Goal: Task Accomplishment & Management: Manage account settings

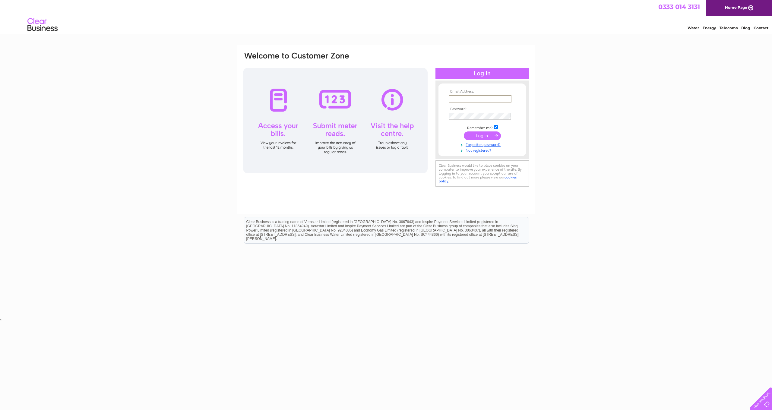
type input "kirufavorite@yahoo.com"
click at [488, 135] on input "submit" at bounding box center [482, 135] width 37 height 8
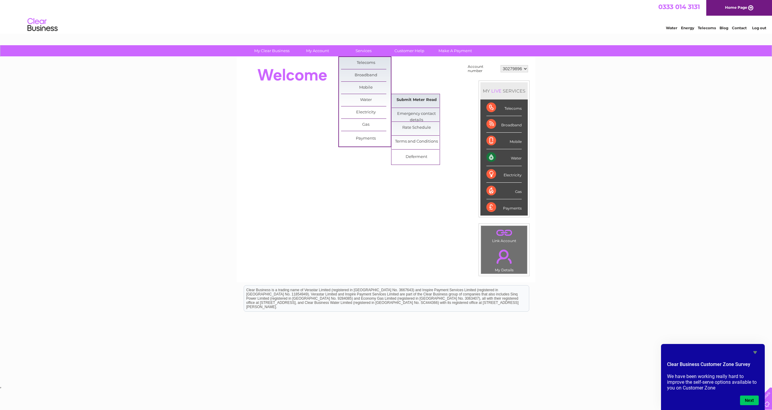
click at [424, 100] on link "Submit Meter Read" at bounding box center [417, 100] width 50 height 12
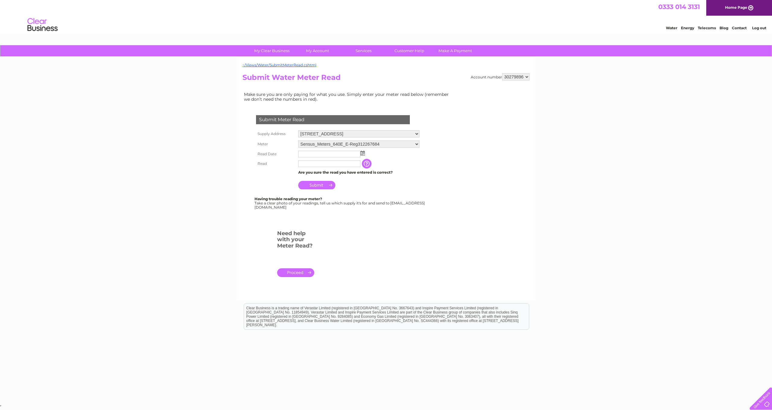
click at [364, 151] on img at bounding box center [363, 153] width 5 height 5
click at [334, 177] on link "1" at bounding box center [333, 178] width 10 height 6
type input "2025/10/01"
click at [306, 163] on input "text" at bounding box center [329, 164] width 62 height 7
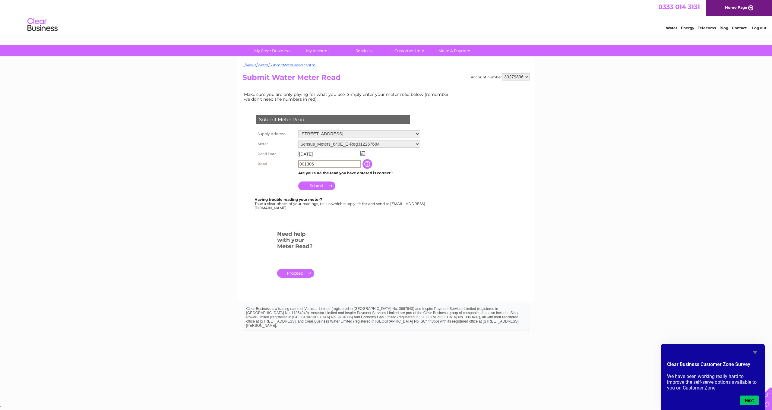
type input "001306"
click at [320, 182] on input "Submit" at bounding box center [316, 185] width 37 height 8
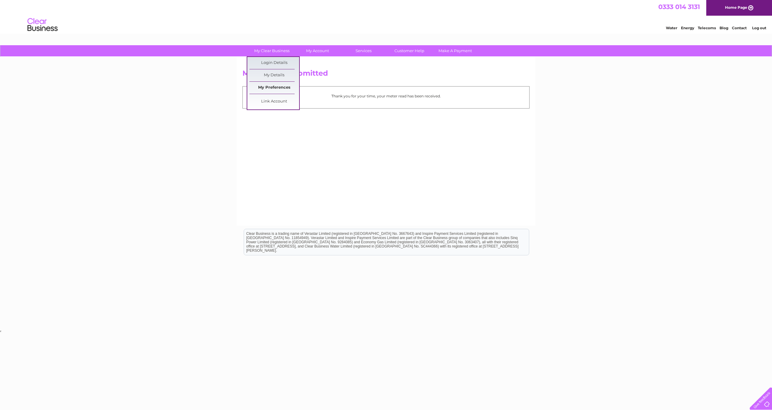
click at [274, 85] on link "My Preferences" at bounding box center [275, 88] width 50 height 12
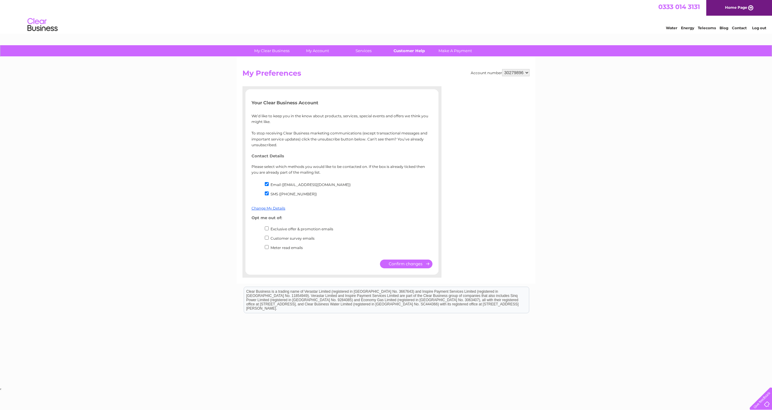
click at [406, 51] on link "Customer Help" at bounding box center [410, 50] width 50 height 11
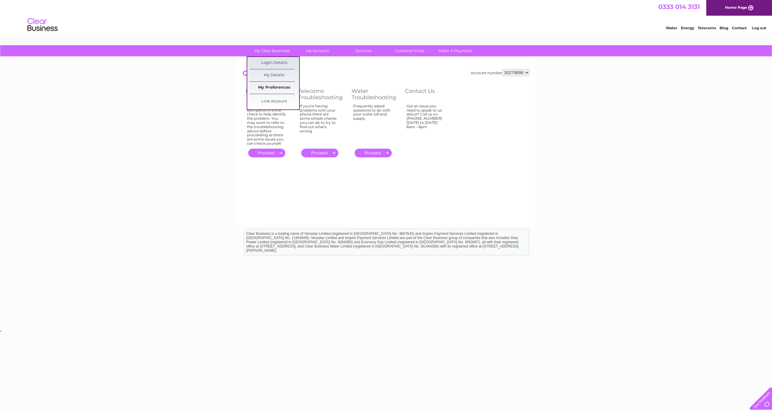
click at [276, 86] on link "My Preferences" at bounding box center [275, 88] width 50 height 12
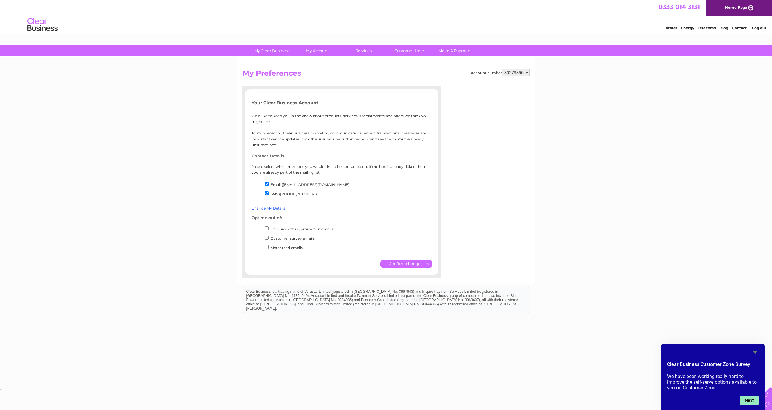
click at [750, 398] on button "Next" at bounding box center [749, 401] width 19 height 10
type input "favorite chicken and ribs"
click at [749, 400] on button "Next" at bounding box center [749, 401] width 19 height 10
type input "30279896"
click at [747, 398] on button "Next" at bounding box center [749, 401] width 19 height 10
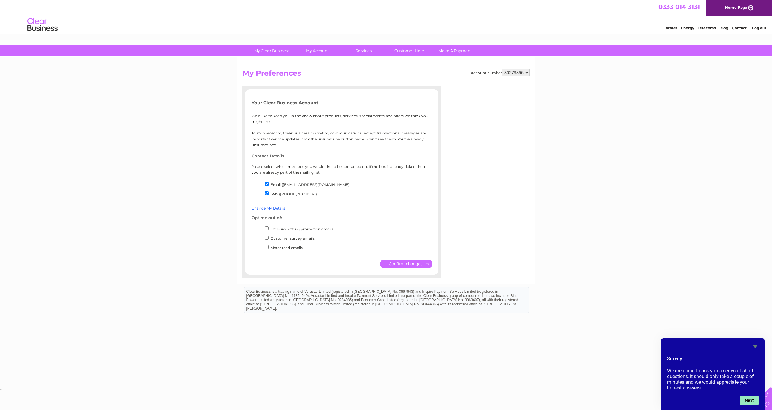
click at [750, 399] on button "Next" at bounding box center [749, 401] width 19 height 10
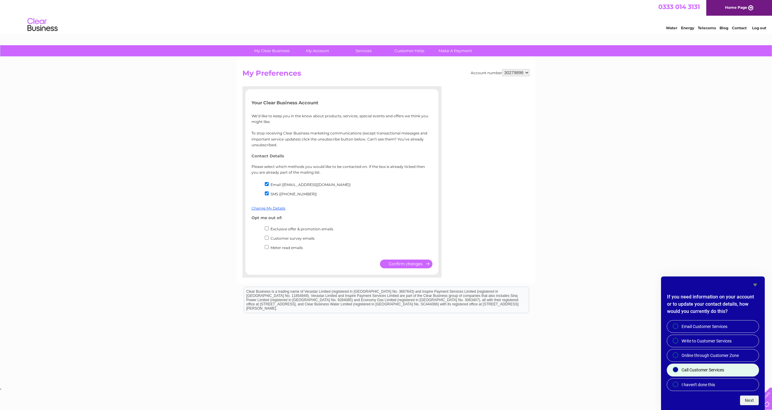
click at [678, 367] on label "Call Customer Services" at bounding box center [713, 370] width 92 height 12
click at [678, 368] on input "Call Customer Services" at bounding box center [676, 370] width 4 height 4
radio input "true"
click at [745, 400] on button "Next" at bounding box center [749, 401] width 19 height 10
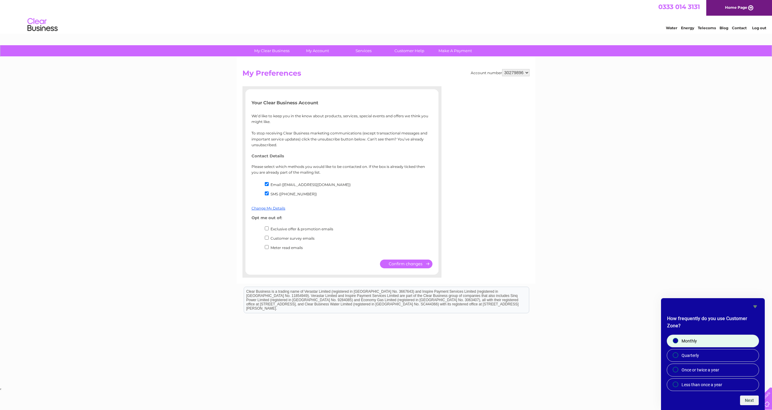
click at [674, 339] on span at bounding box center [675, 340] width 5 height 5
click at [674, 339] on input "Monthly" at bounding box center [676, 341] width 4 height 4
radio input "true"
click at [749, 400] on button "Next" at bounding box center [749, 401] width 19 height 10
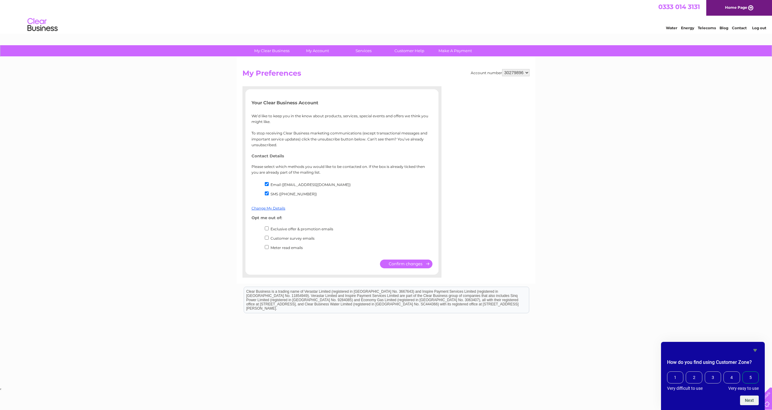
click at [750, 378] on span "5" at bounding box center [751, 378] width 16 height 12
click at [744, 373] on input "5" at bounding box center [744, 373] width 0 height 0
click at [751, 398] on button "Next" at bounding box center [749, 401] width 19 height 10
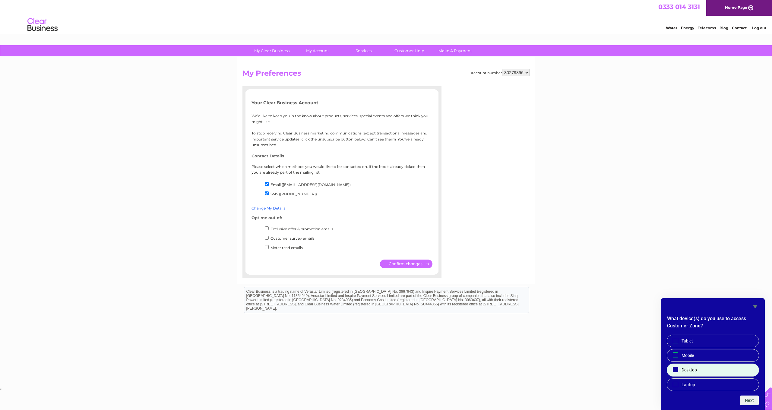
click at [678, 368] on span at bounding box center [675, 369] width 5 height 5
click at [678, 368] on input "Desktop" at bounding box center [676, 370] width 4 height 4
checkbox input "true"
click at [758, 401] on button "Next" at bounding box center [749, 401] width 19 height 10
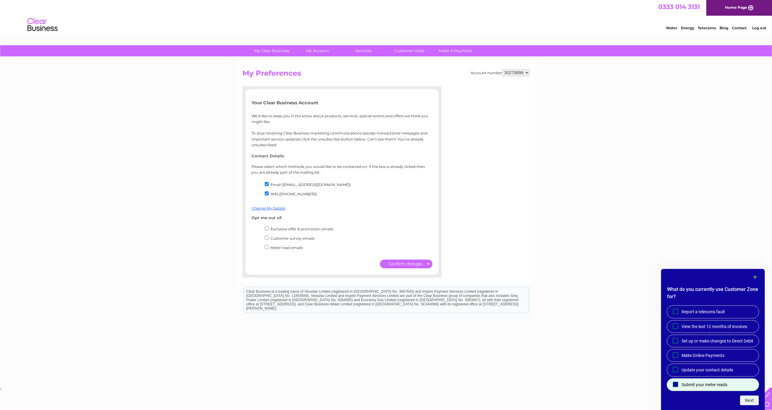
click at [683, 385] on span "Submit your meter reads" at bounding box center [705, 385] width 46 height 6
click at [678, 385] on input "Submit your meter reads" at bounding box center [676, 385] width 4 height 4
checkbox input "true"
click at [750, 402] on button "Next" at bounding box center [749, 401] width 19 height 10
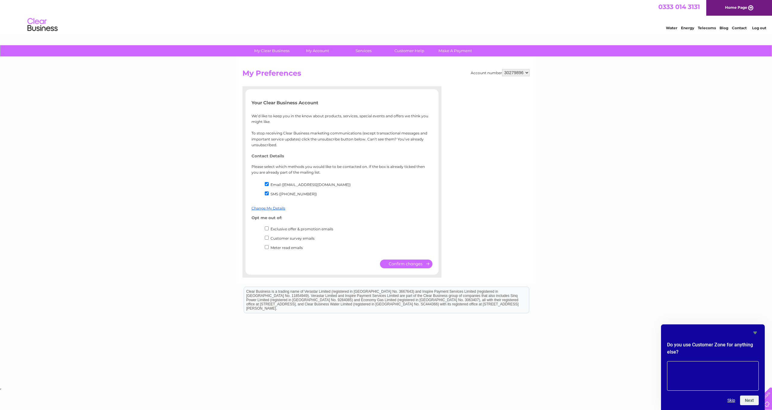
click at [732, 397] on div "Next Skip" at bounding box center [713, 401] width 92 height 10
click at [732, 400] on button "Skip" at bounding box center [732, 400] width 8 height 5
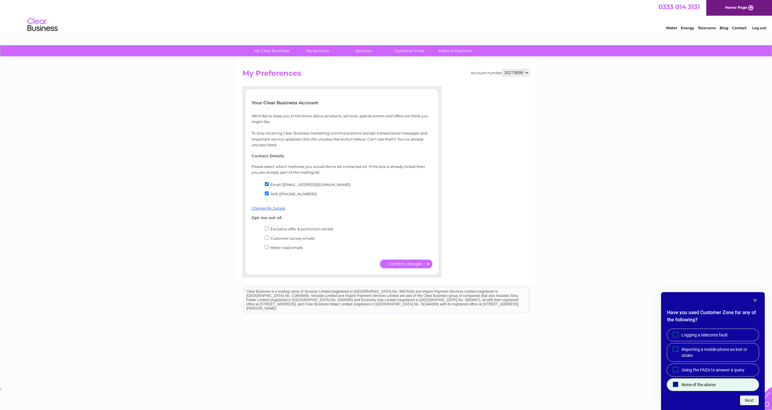
click at [677, 384] on input "None of the above" at bounding box center [676, 385] width 4 height 4
checkbox input "true"
click at [744, 400] on button "Next" at bounding box center [749, 401] width 19 height 10
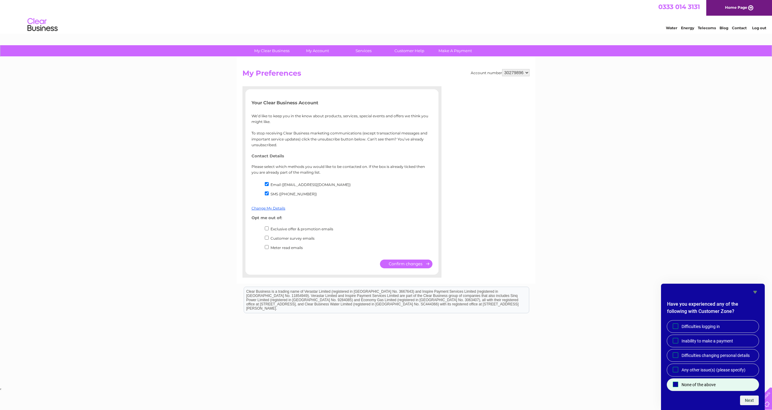
drag, startPoint x: 678, startPoint y: 383, endPoint x: 687, endPoint y: 386, distance: 8.9
click at [685, 385] on label "None of the above" at bounding box center [713, 385] width 92 height 12
click at [678, 385] on input "None of the above" at bounding box center [676, 385] width 4 height 4
checkbox input "true"
click at [746, 400] on button "Next" at bounding box center [749, 401] width 19 height 10
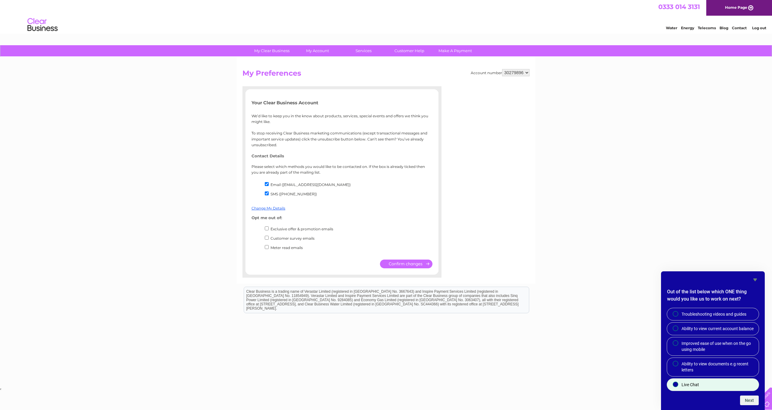
drag, startPoint x: 677, startPoint y: 383, endPoint x: 688, endPoint y: 387, distance: 11.7
click at [678, 383] on div at bounding box center [675, 385] width 7 height 6
click at [678, 383] on input "Live Chat" at bounding box center [676, 385] width 4 height 4
radio input "true"
click at [748, 398] on button "Next" at bounding box center [749, 401] width 19 height 10
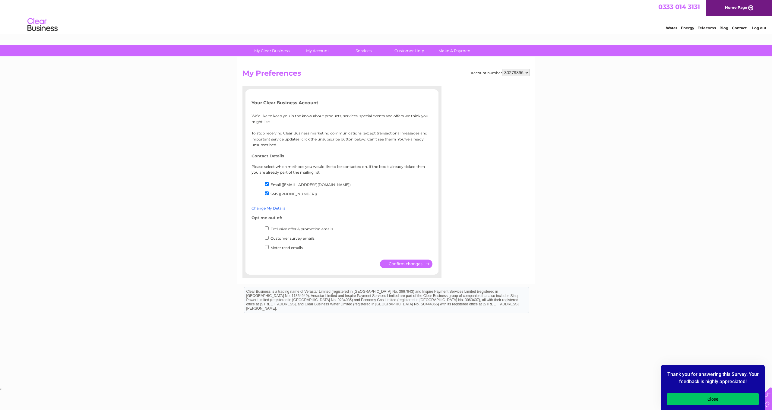
click at [726, 399] on button "Close" at bounding box center [713, 399] width 92 height 12
